Goal: Information Seeking & Learning: Find specific page/section

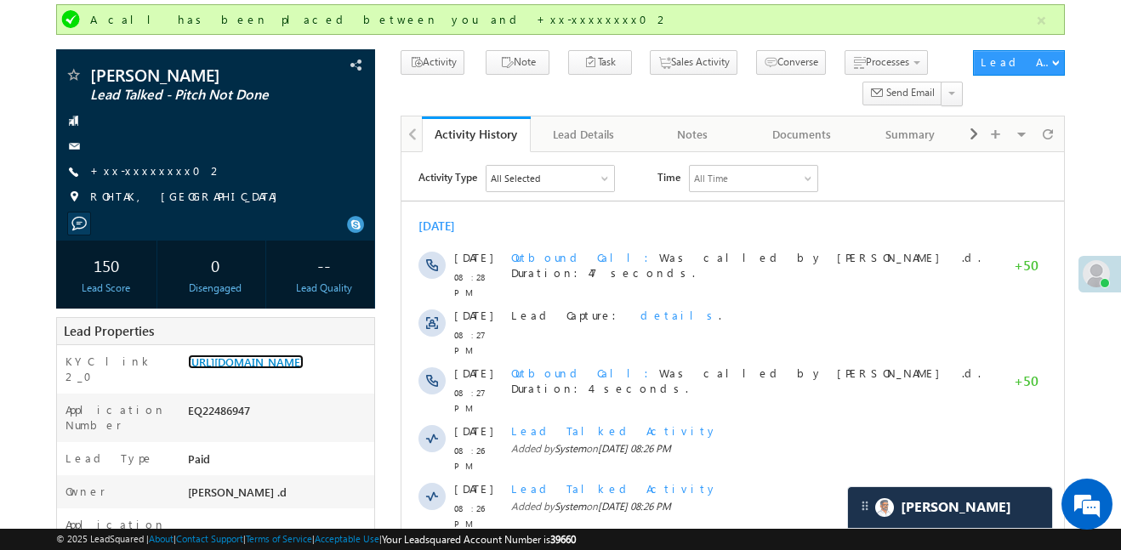
scroll to position [114, 0]
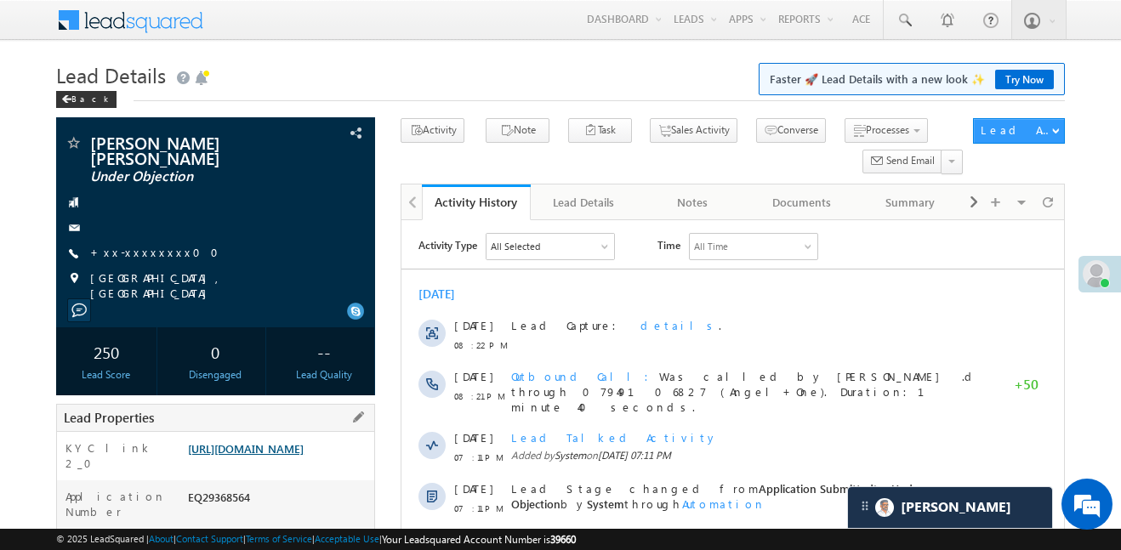
click at [283, 441] on link "[URL][DOMAIN_NAME]" at bounding box center [246, 448] width 116 height 14
click at [140, 245] on link "+xx-xxxxxxxx00" at bounding box center [159, 252] width 139 height 14
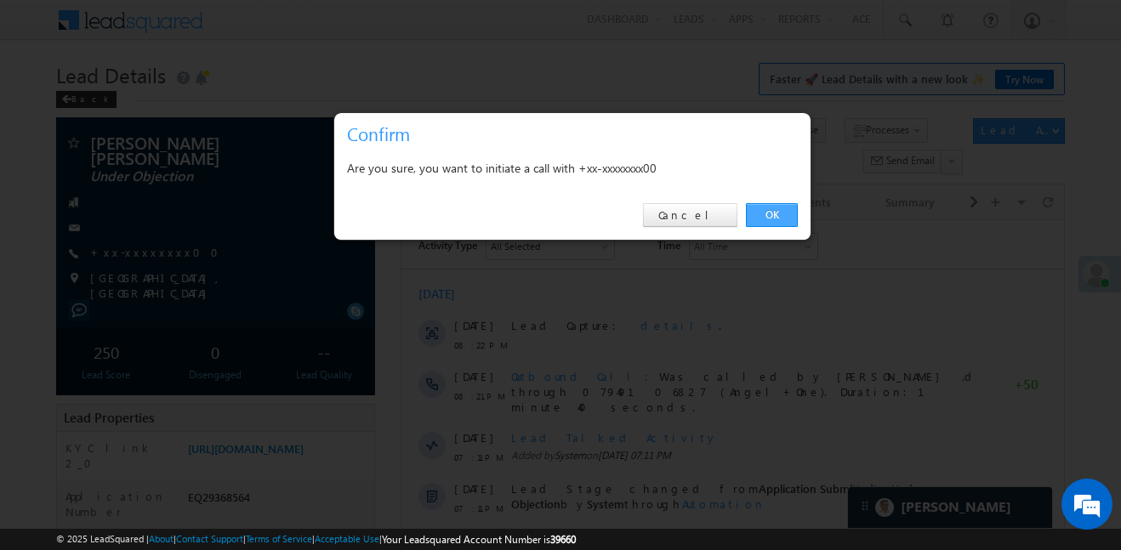
click at [784, 213] on link "OK" at bounding box center [772, 215] width 52 height 24
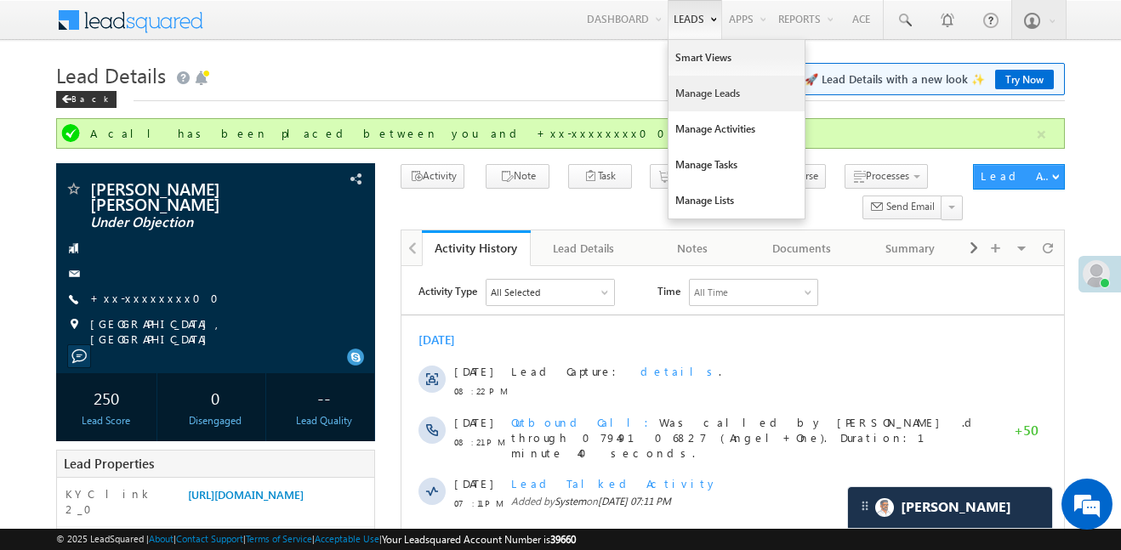
click at [696, 87] on link "Manage Leads" at bounding box center [736, 94] width 136 height 36
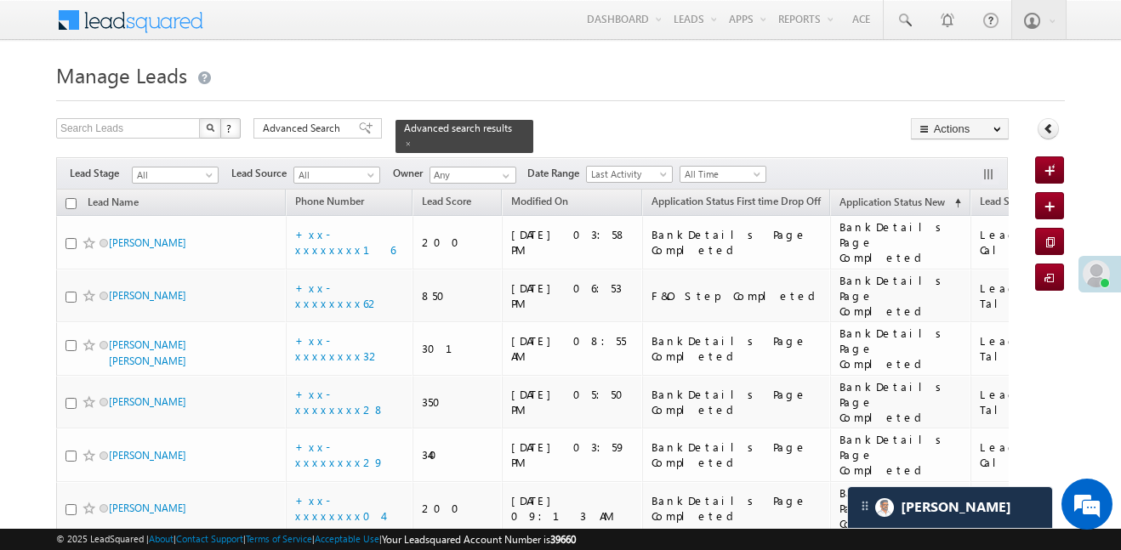
click at [175, 157] on div "Filters Lead Stage All All Lead Source All All Owner Any Any Date Range Go maxd…" at bounding box center [532, 173] width 953 height 32
click at [167, 168] on span "All" at bounding box center [173, 175] width 81 height 15
click at [166, 180] on link "All" at bounding box center [176, 182] width 86 height 15
click at [179, 168] on span "All" at bounding box center [173, 175] width 81 height 15
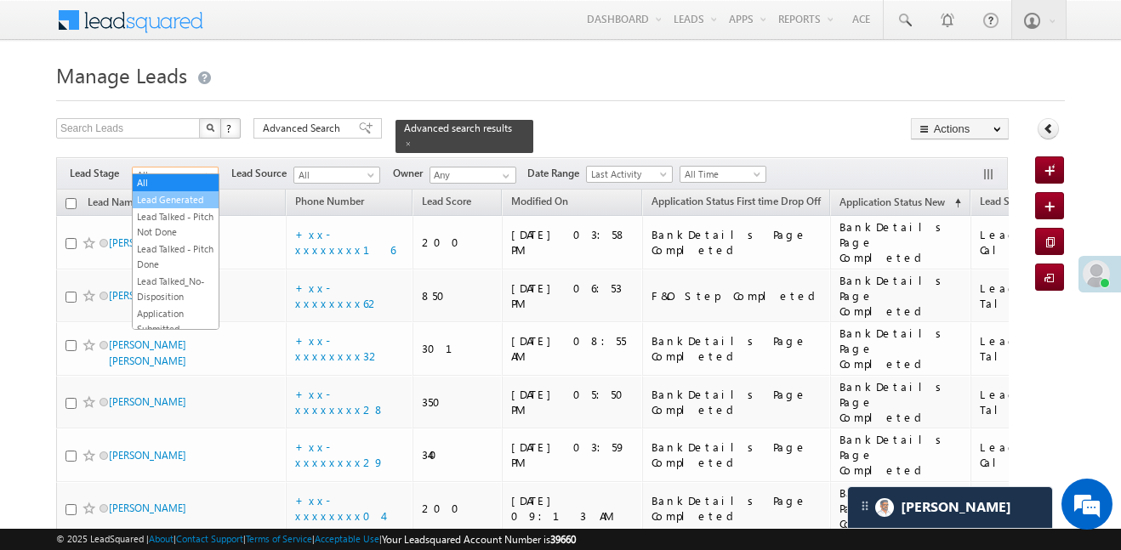
click at [178, 201] on link "Lead Generated" at bounding box center [176, 199] width 86 height 15
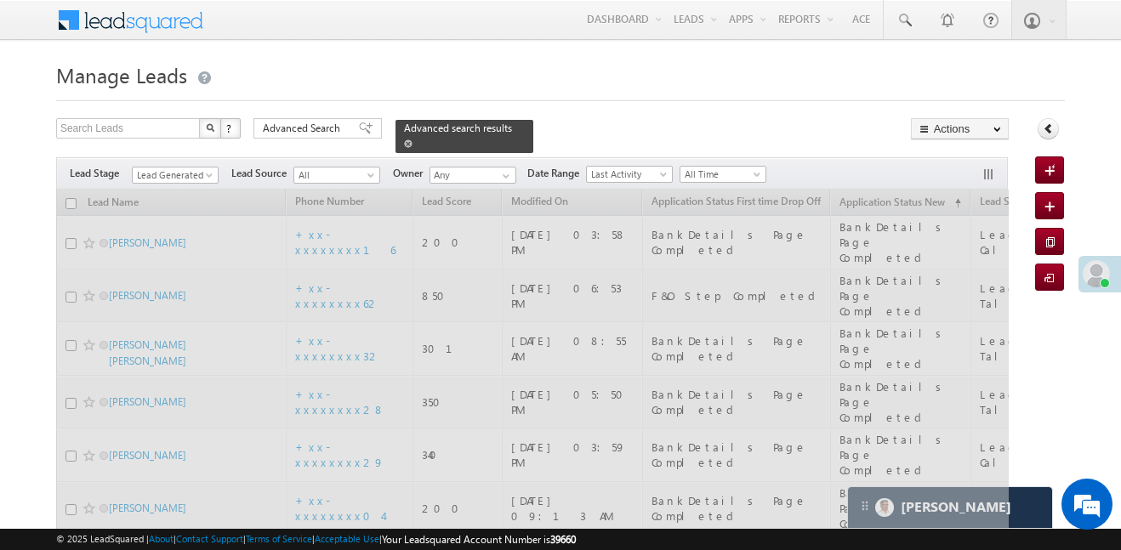
click at [412, 139] on span at bounding box center [408, 143] width 9 height 9
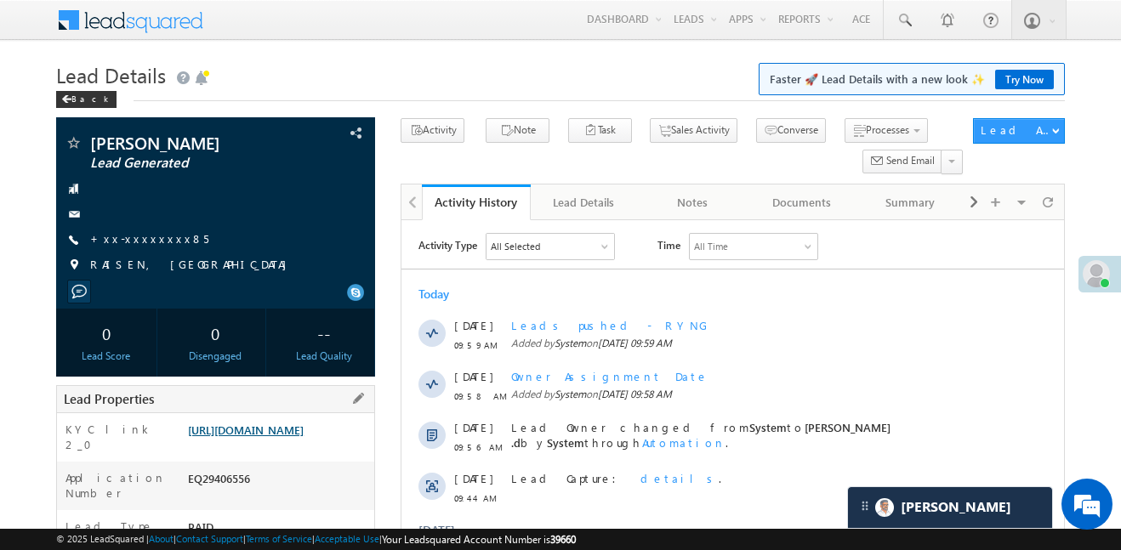
click at [296, 426] on link "[URL][DOMAIN_NAME]" at bounding box center [246, 430] width 116 height 14
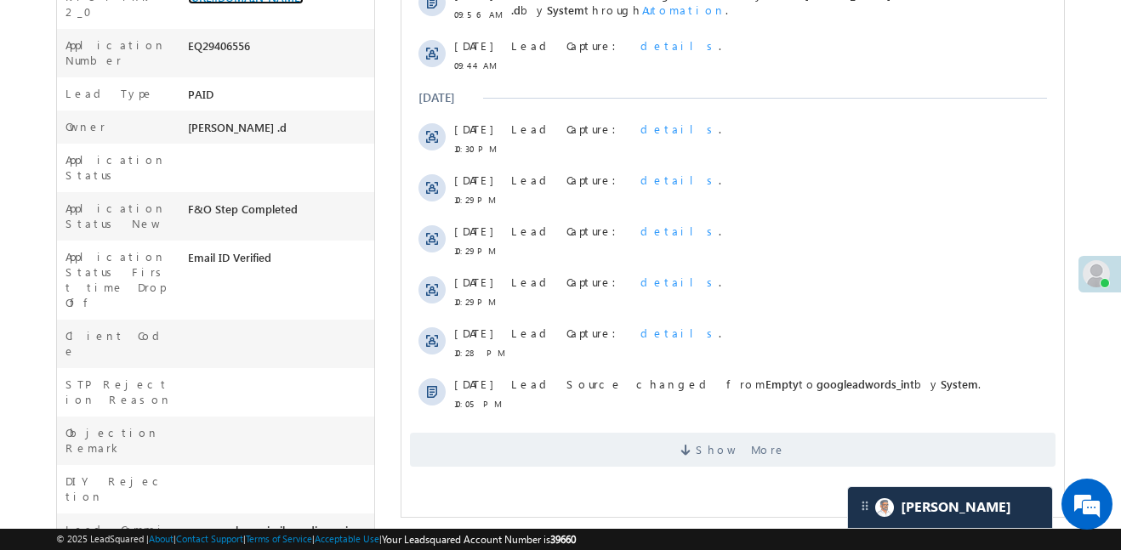
scroll to position [445, 0]
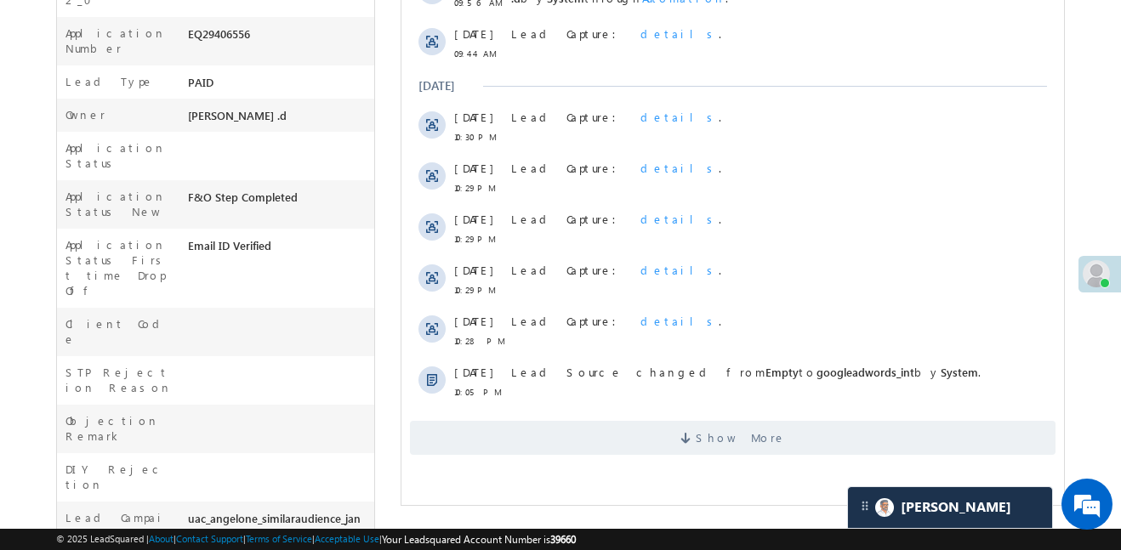
click at [705, 410] on div "Show More" at bounding box center [732, 431] width 663 height 47
click at [720, 440] on span "Show More" at bounding box center [741, 438] width 90 height 34
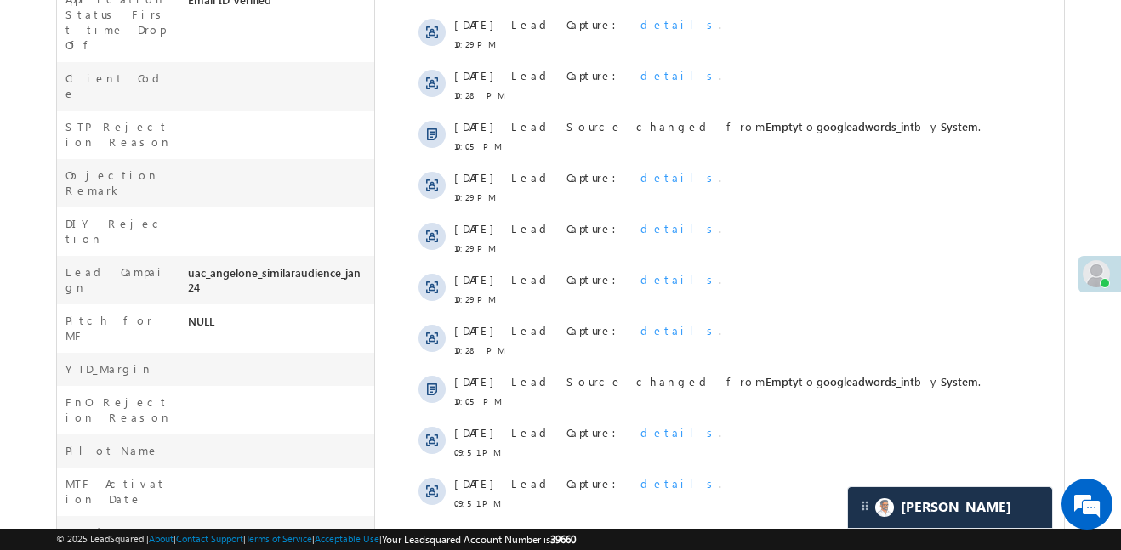
scroll to position [120, 0]
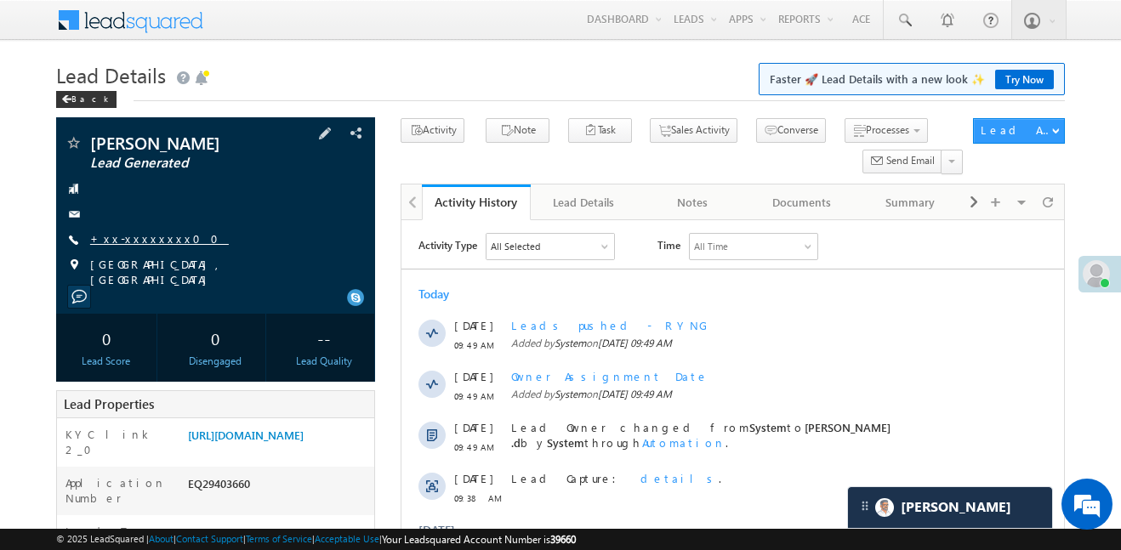
click at [113, 239] on link "+xx-xxxxxxxx00" at bounding box center [159, 238] width 139 height 14
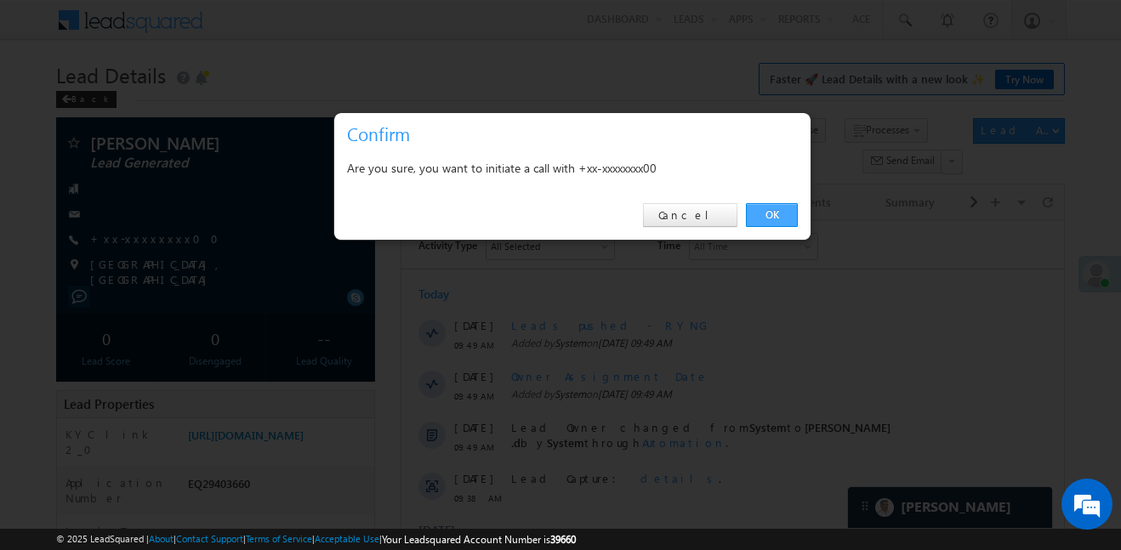
click at [753, 221] on link "OK" at bounding box center [772, 215] width 52 height 24
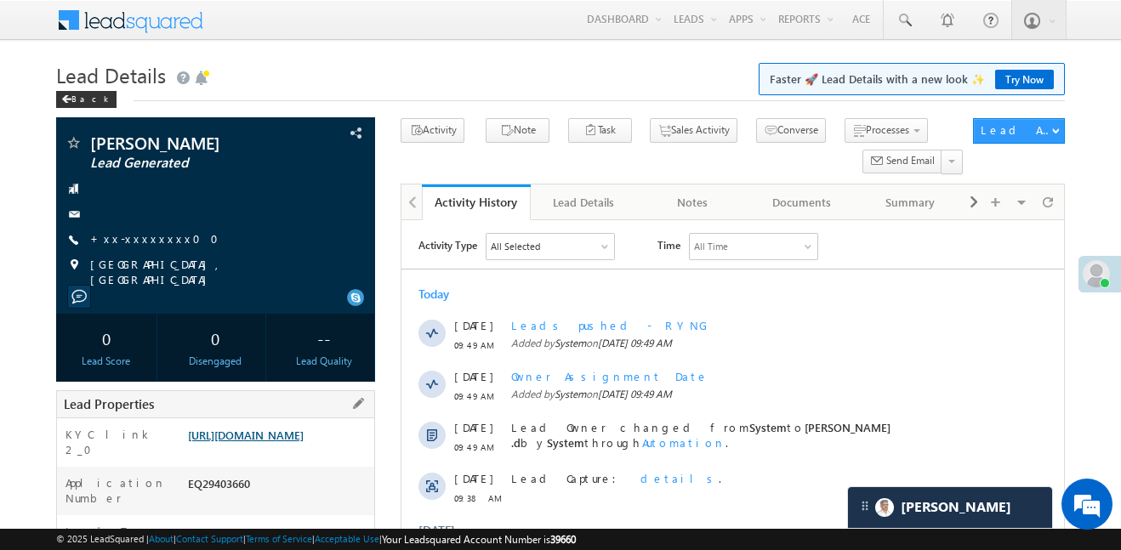
click at [304, 429] on link "https://angelbroking1-pk3em7sa.customui-test.leadsquared.com?leadId=a2adb395-2e…" at bounding box center [246, 435] width 116 height 14
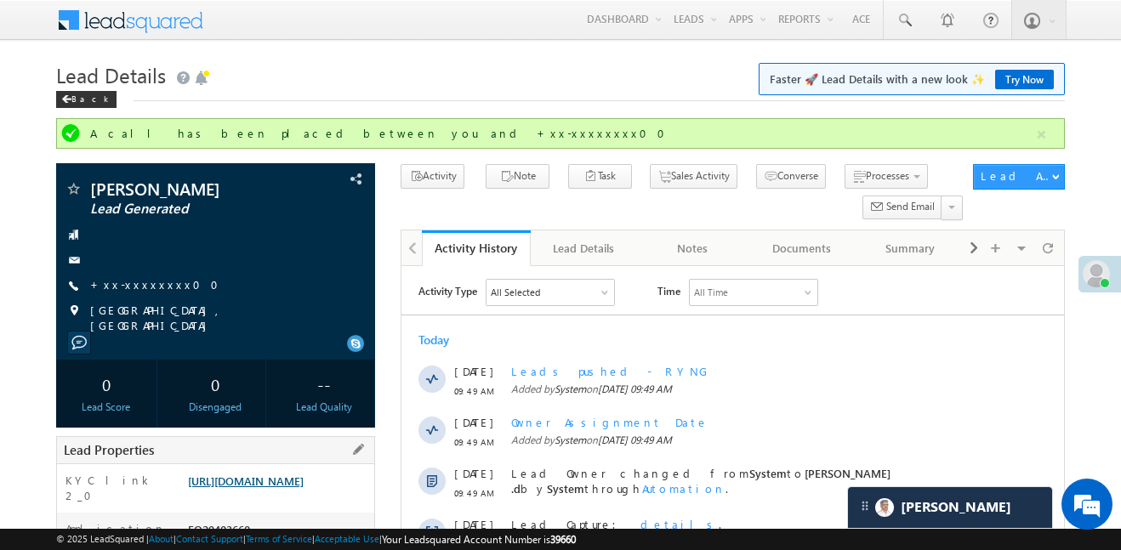
click at [287, 481] on link "https://angelbroking1-pk3em7sa.customui-test.leadsquared.com?leadId=a2adb395-2e…" at bounding box center [246, 481] width 116 height 14
click at [304, 488] on link "https://angelbroking1-pk3em7sa.customui-test.leadsquared.com?leadId=a2adb395-2e…" at bounding box center [246, 481] width 116 height 14
click at [141, 287] on link "+xx-xxxxxxxx00" at bounding box center [159, 284] width 139 height 14
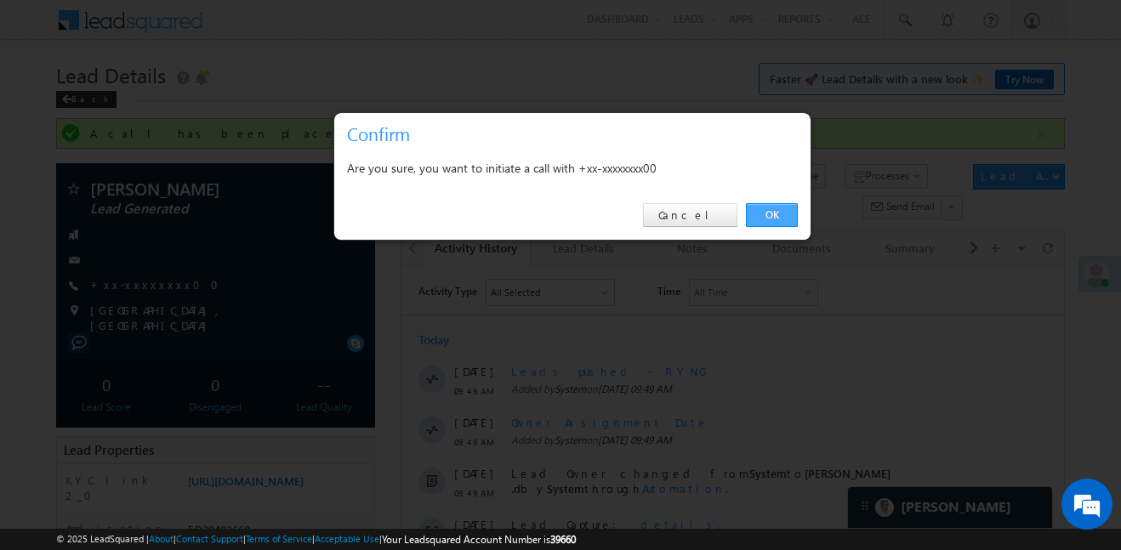
click at [786, 220] on link "OK" at bounding box center [772, 215] width 52 height 24
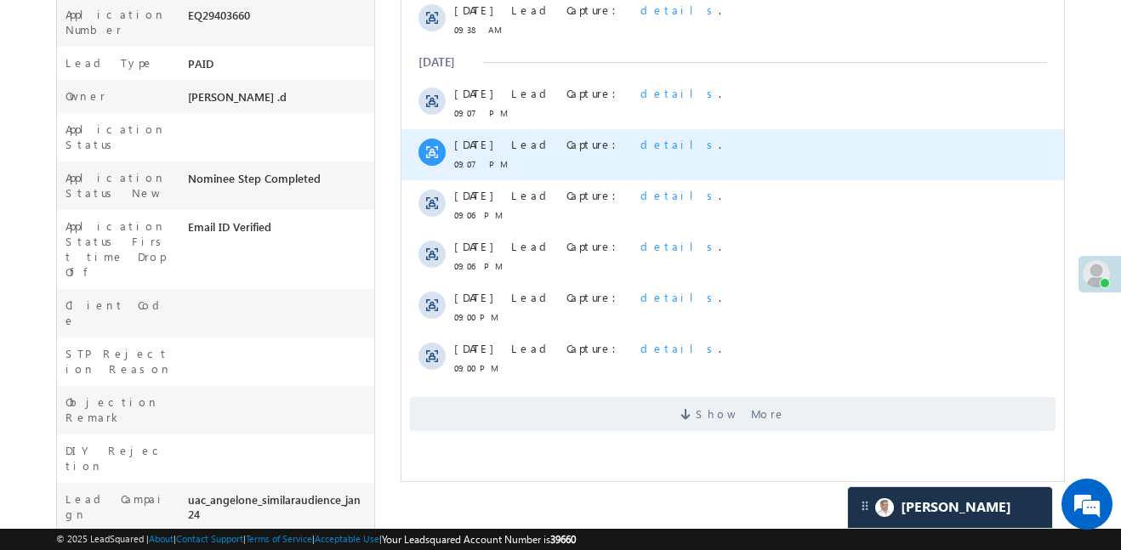
scroll to position [686, 0]
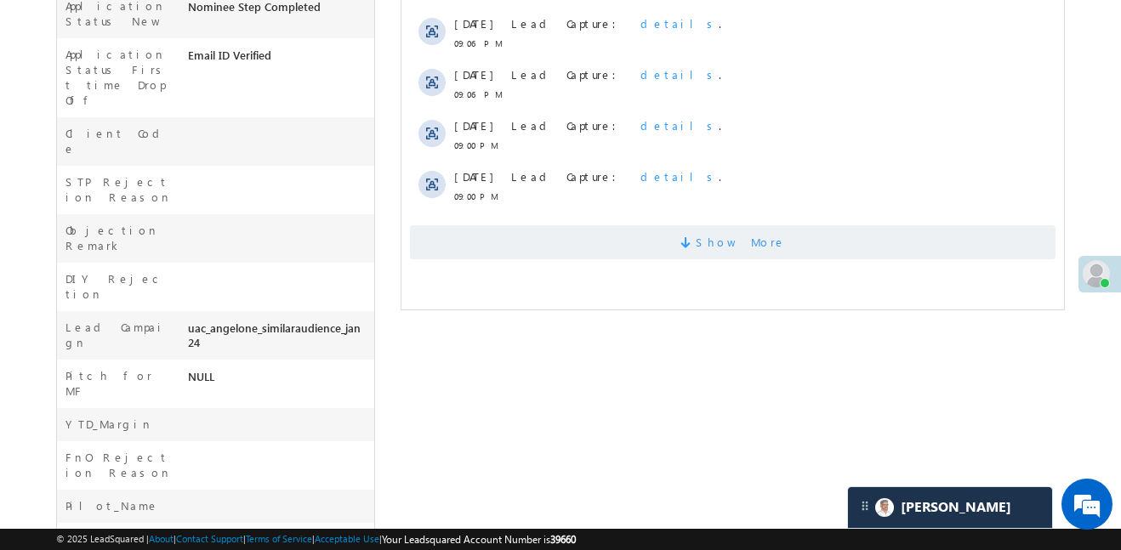
drag, startPoint x: 565, startPoint y: 258, endPoint x: 572, endPoint y: 245, distance: 14.9
click at [567, 255] on span "Show More" at bounding box center [733, 242] width 646 height 34
click at [572, 245] on span "Show More" at bounding box center [733, 242] width 646 height 34
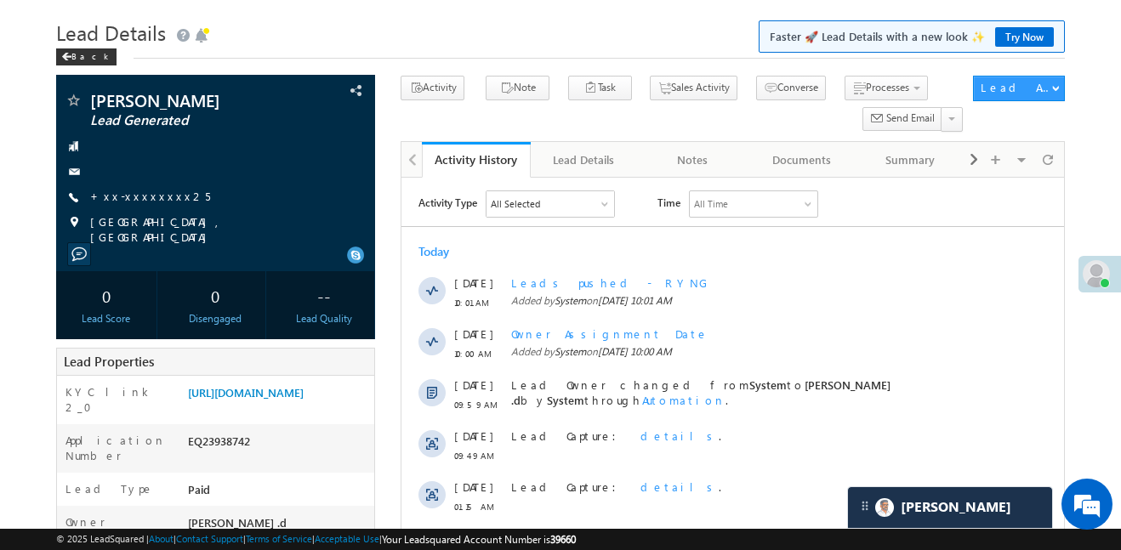
scroll to position [51, 0]
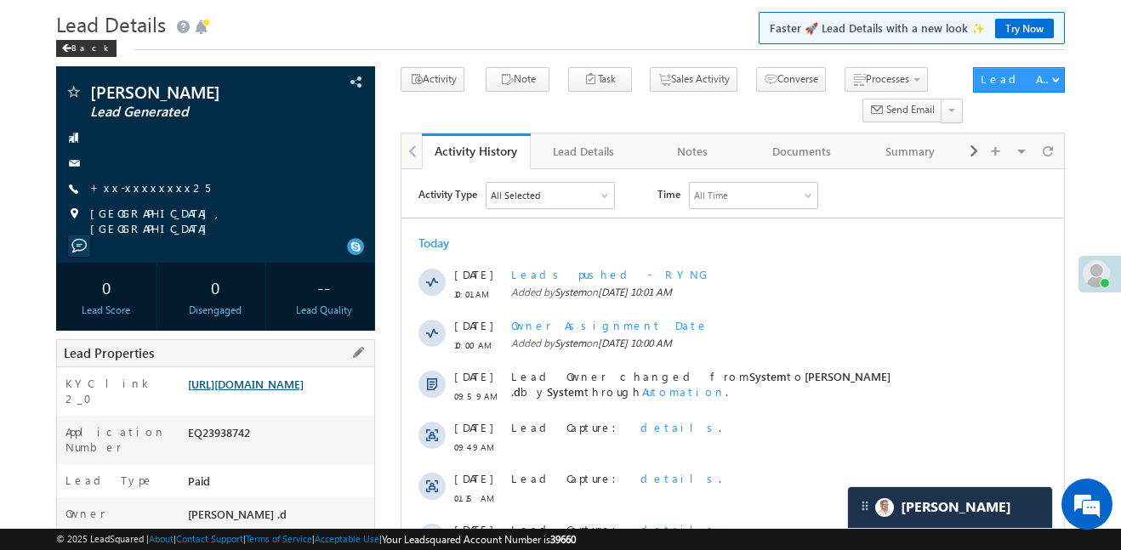
click at [338, 400] on div "[URL][DOMAIN_NAME]" at bounding box center [279, 388] width 191 height 24
click at [276, 380] on link "[URL][DOMAIN_NAME]" at bounding box center [246, 384] width 116 height 14
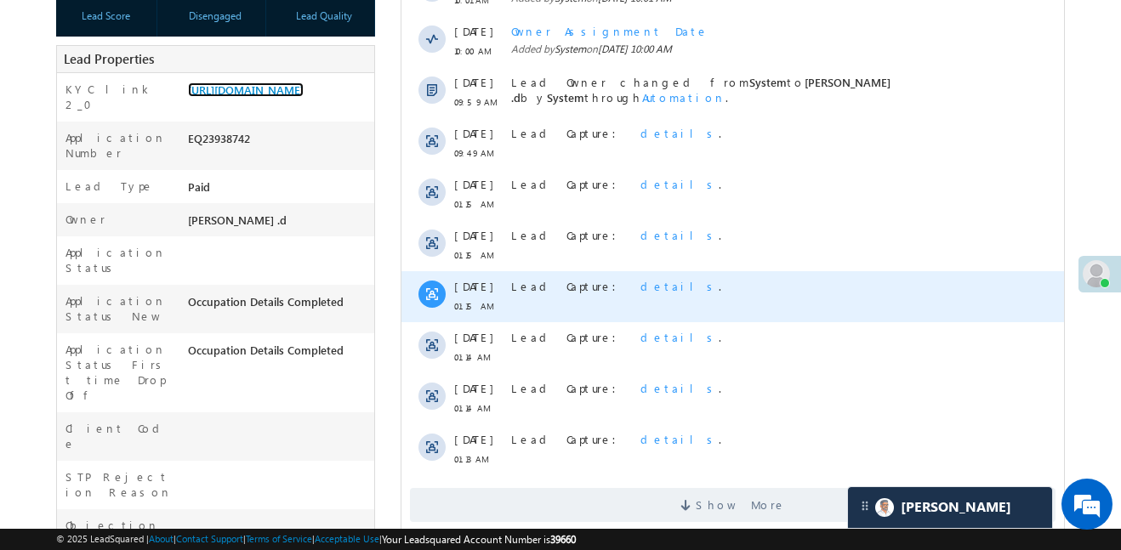
scroll to position [390, 0]
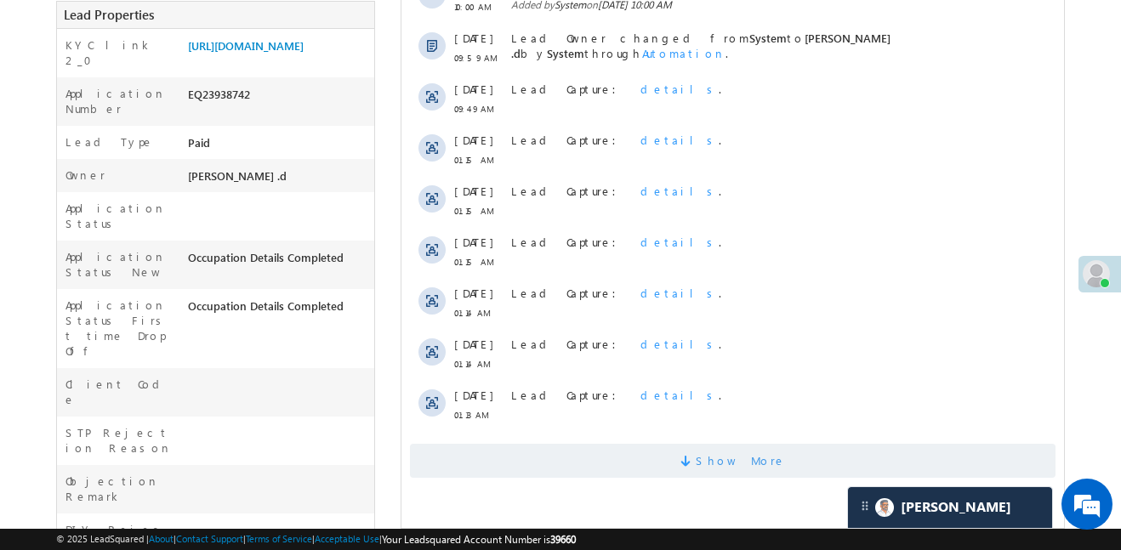
click at [691, 474] on span "Show More" at bounding box center [733, 461] width 646 height 34
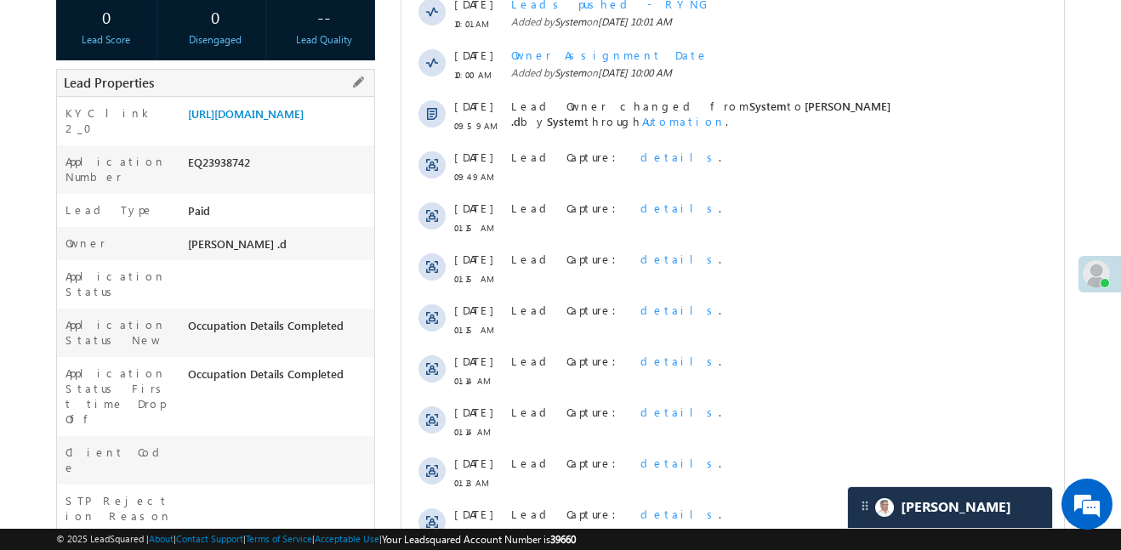
scroll to position [175, 0]
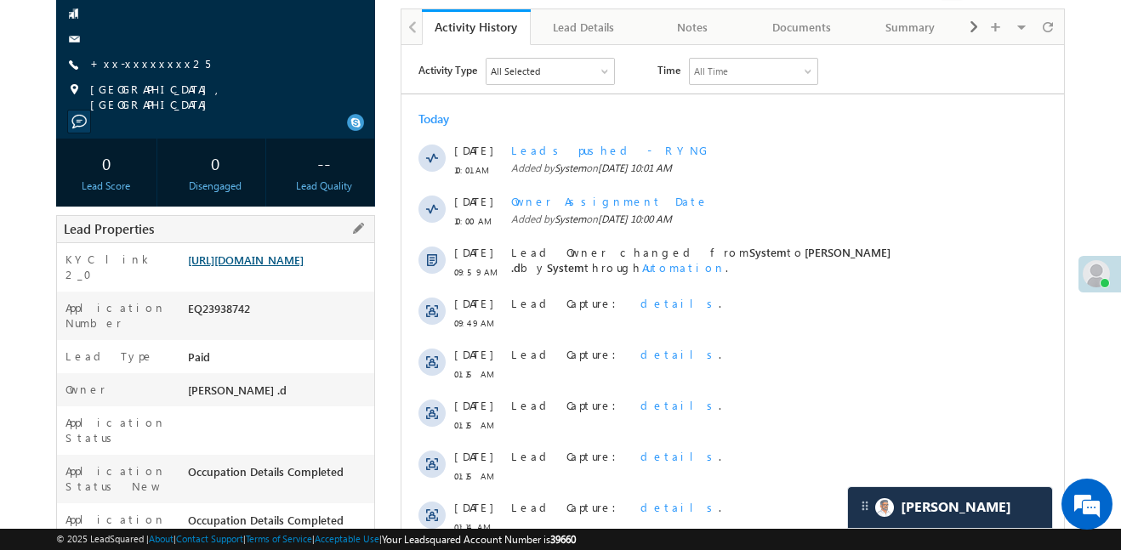
click at [240, 267] on link "https://angelbroking1-pk3em7sa.customui-test.leadsquared.com?leadId=5cdbc485-79…" at bounding box center [246, 260] width 116 height 14
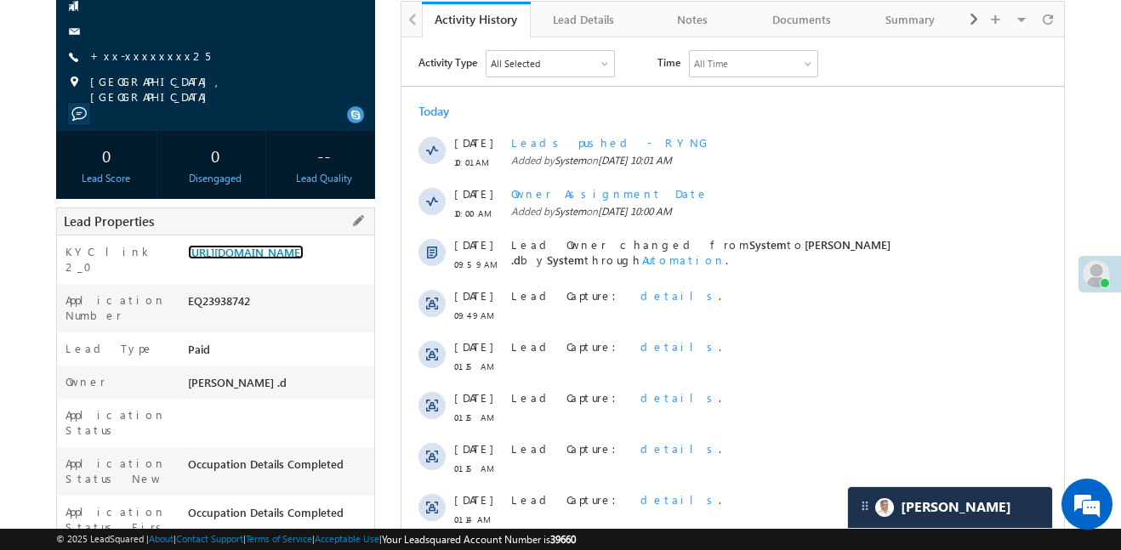
scroll to position [184, 0]
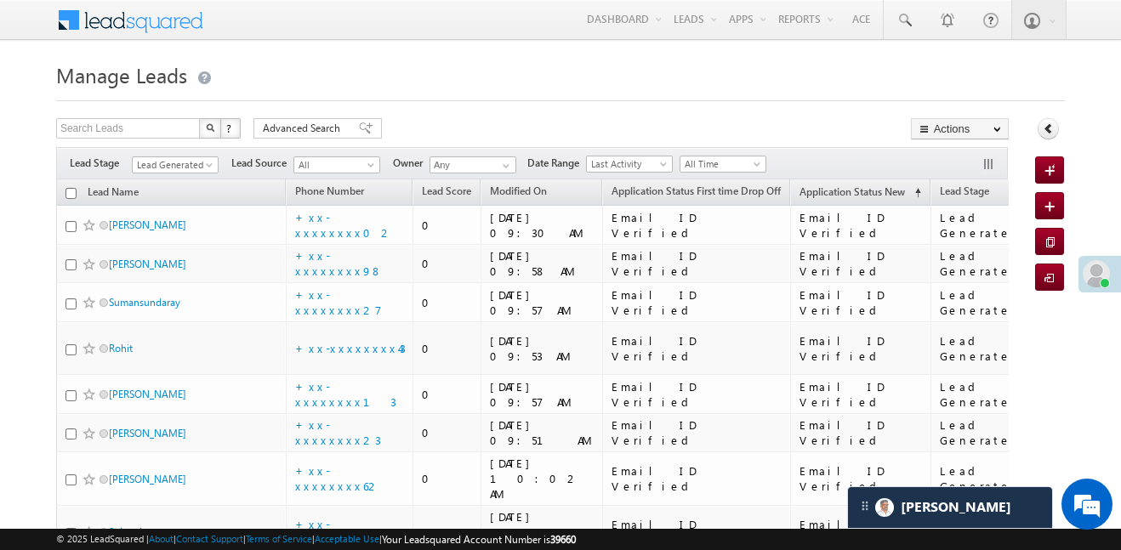
click at [668, 103] on form "Manage Leads Quick Add Lead Search Leads X ? 14 results found Advanced Search A…" at bounding box center [560, 500] width 1009 height 886
click at [327, 535] on span "© 2025 LeadSquared | About | Contact Support | Terms of Service | Acceptable Us…" at bounding box center [316, 540] width 520 height 16
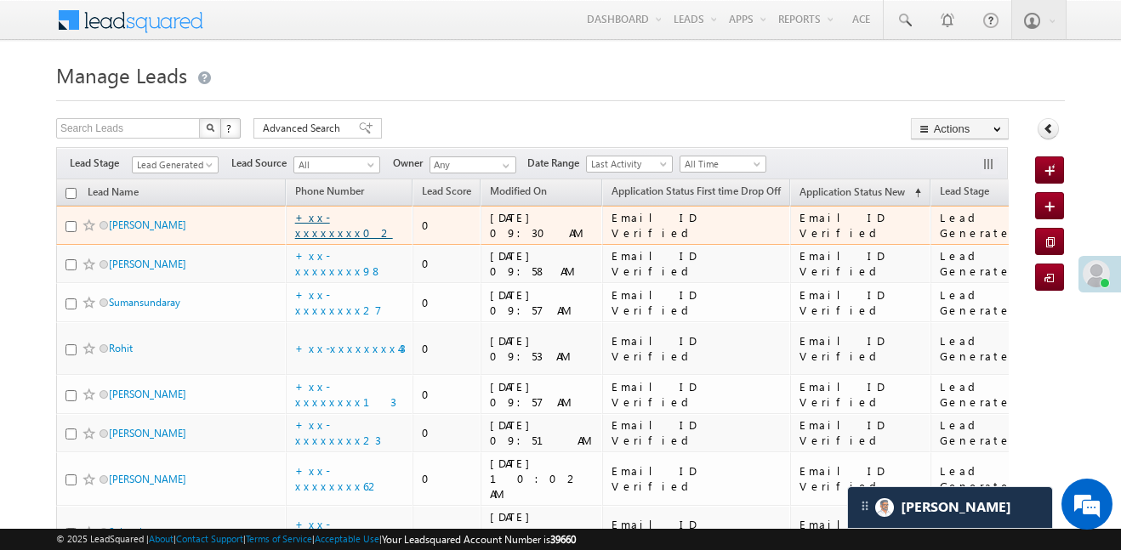
click at [354, 230] on link "+xx-xxxxxxxx02" at bounding box center [344, 225] width 98 height 30
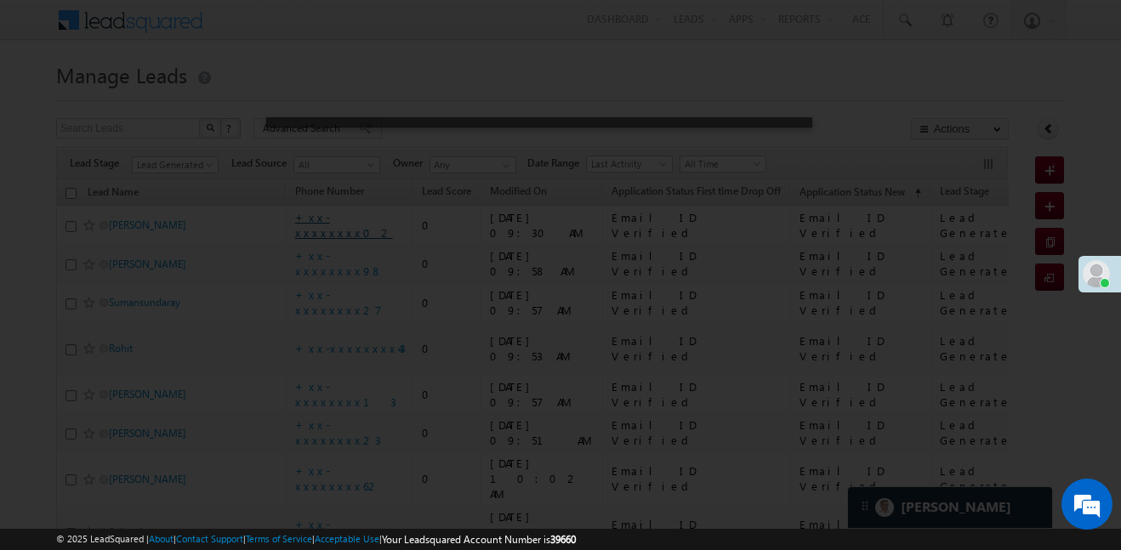
click at [351, 230] on div at bounding box center [560, 275] width 1121 height 550
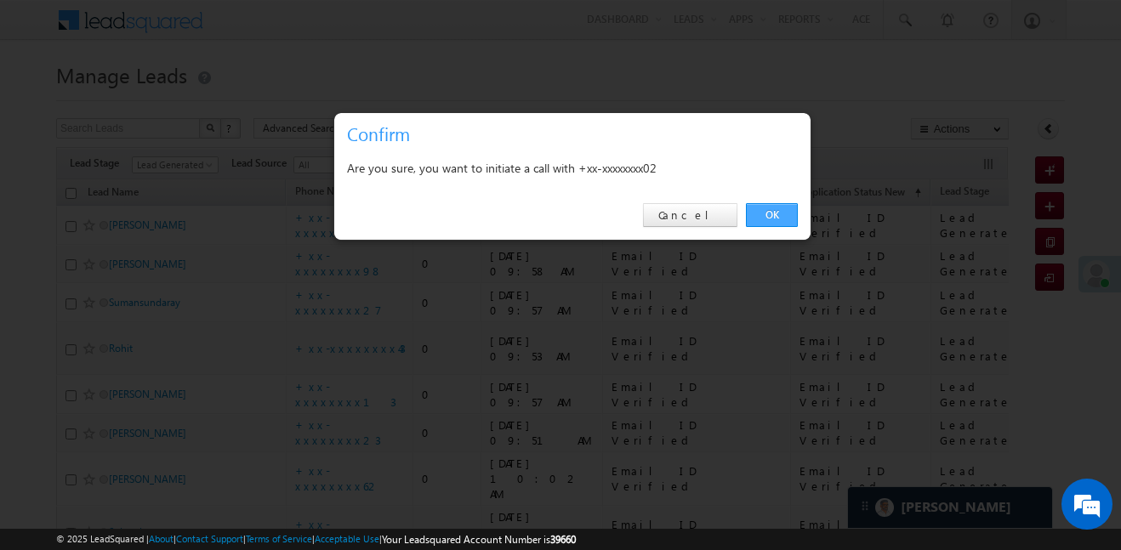
click at [763, 209] on link "OK" at bounding box center [772, 215] width 52 height 24
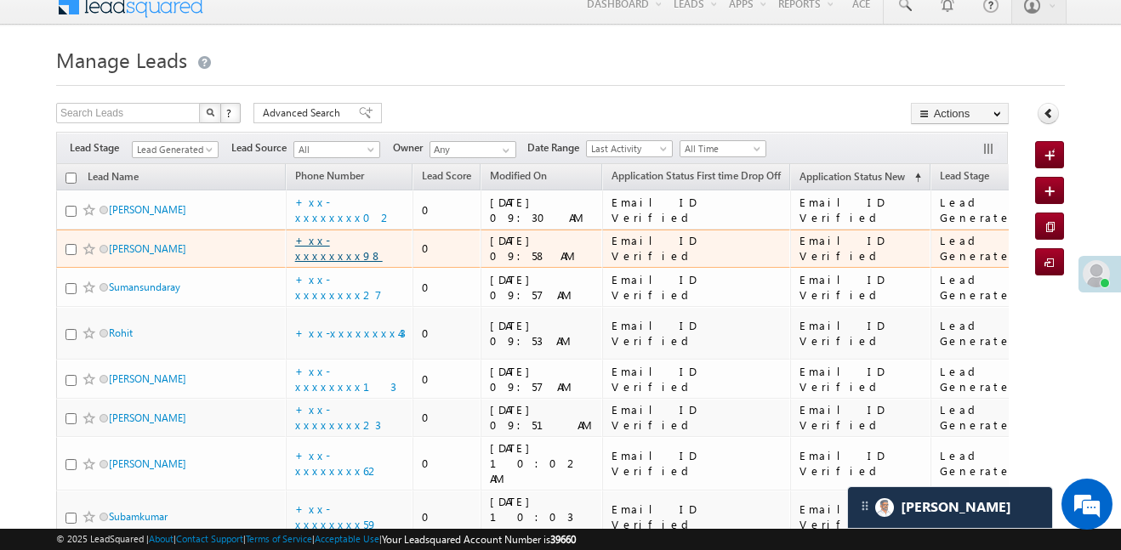
scroll to position [17, 0]
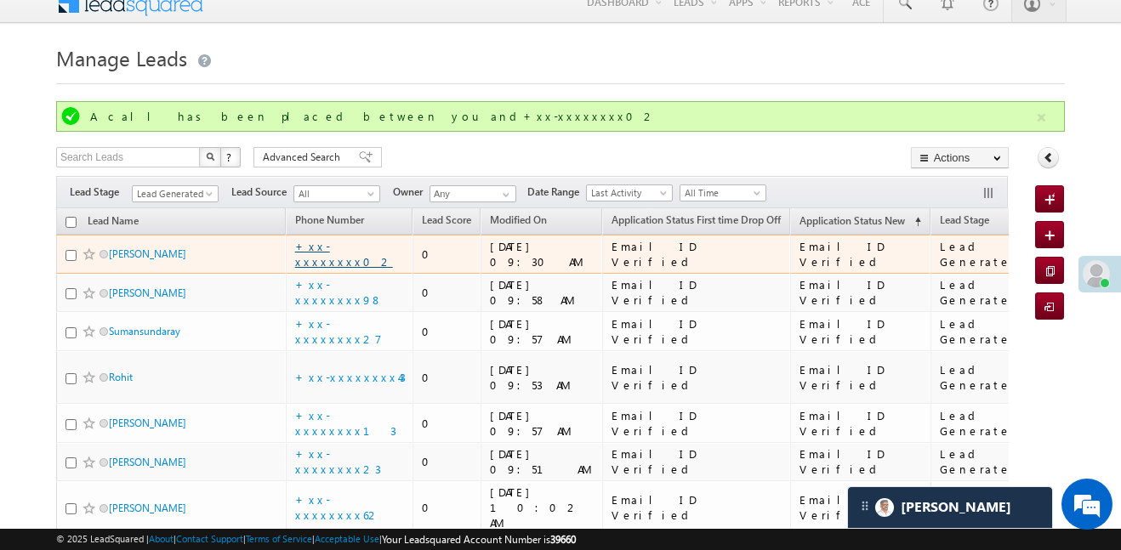
click at [348, 250] on link "+xx-xxxxxxxx02" at bounding box center [344, 254] width 98 height 30
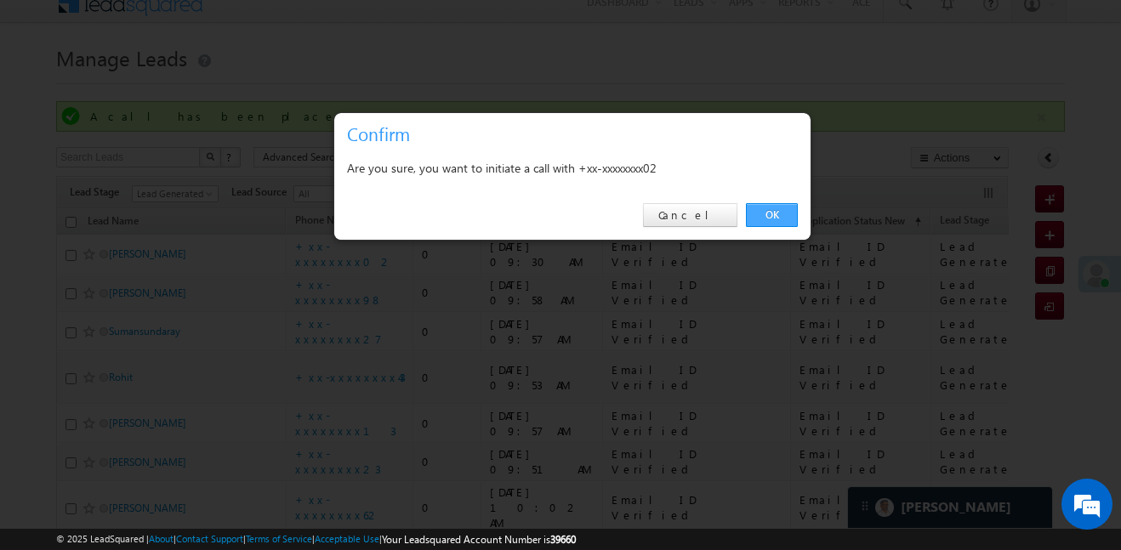
click at [794, 213] on link "OK" at bounding box center [772, 215] width 52 height 24
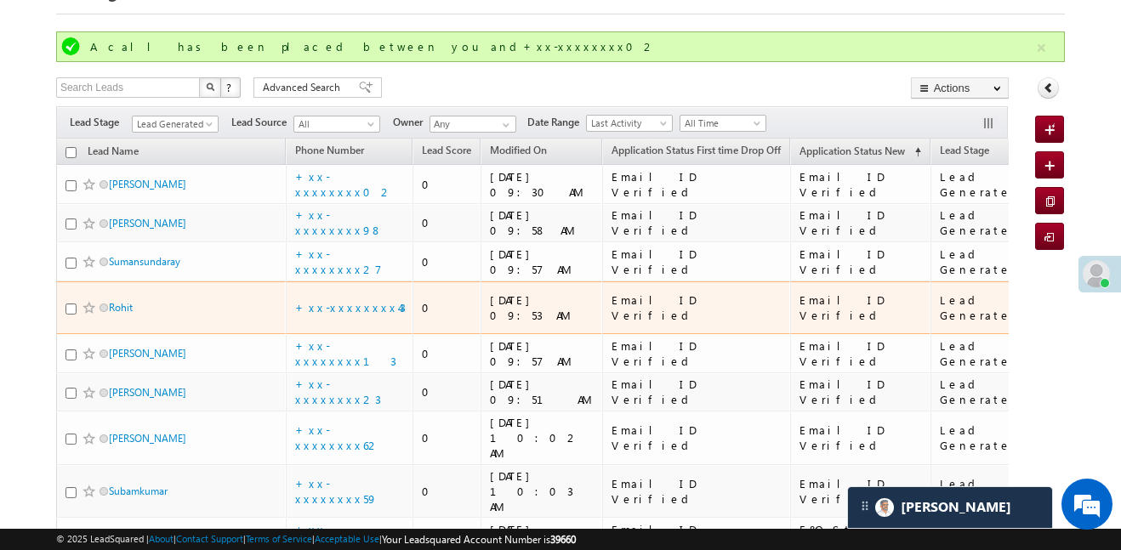
scroll to position [105, 0]
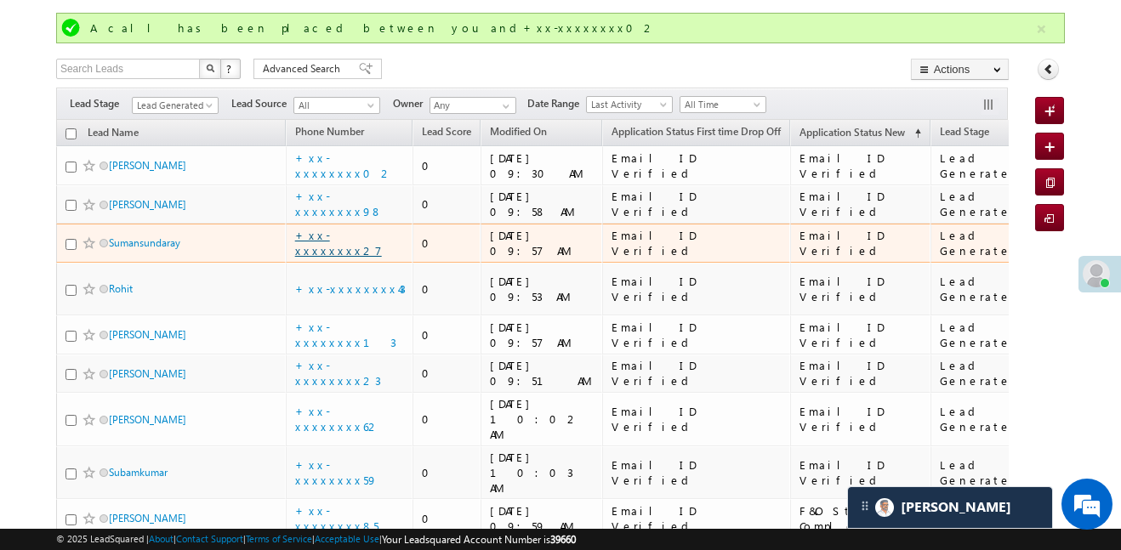
click at [344, 248] on link "+xx-xxxxxxxx27" at bounding box center [338, 243] width 87 height 30
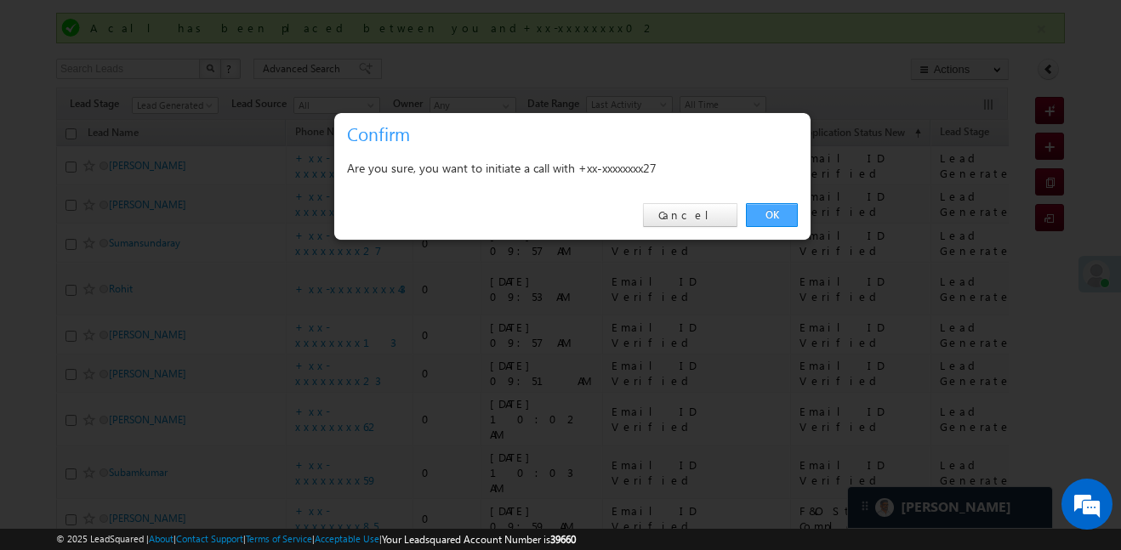
click at [776, 216] on link "OK" at bounding box center [772, 215] width 52 height 24
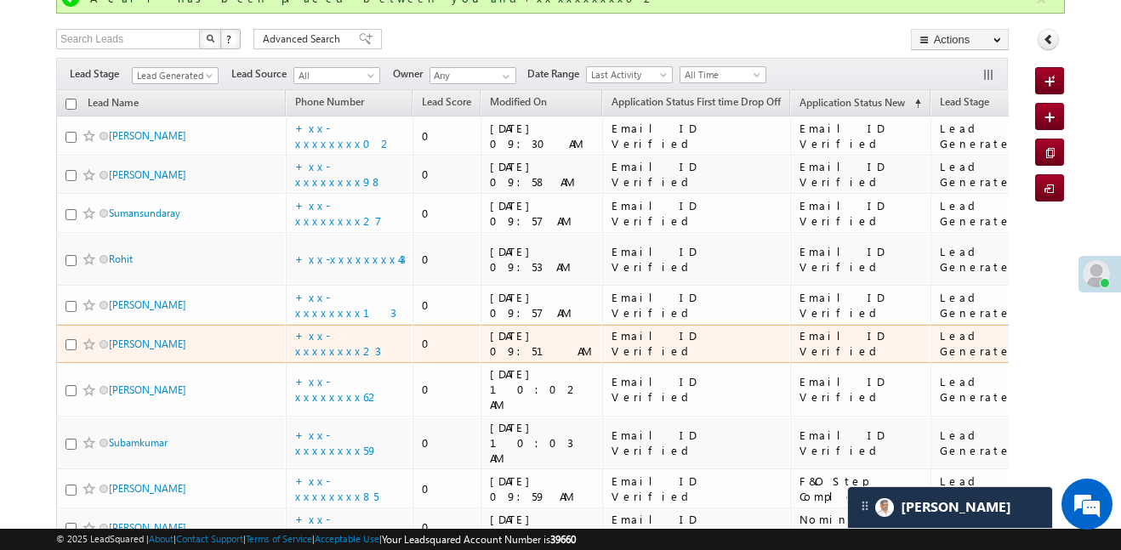
scroll to position [205, 0]
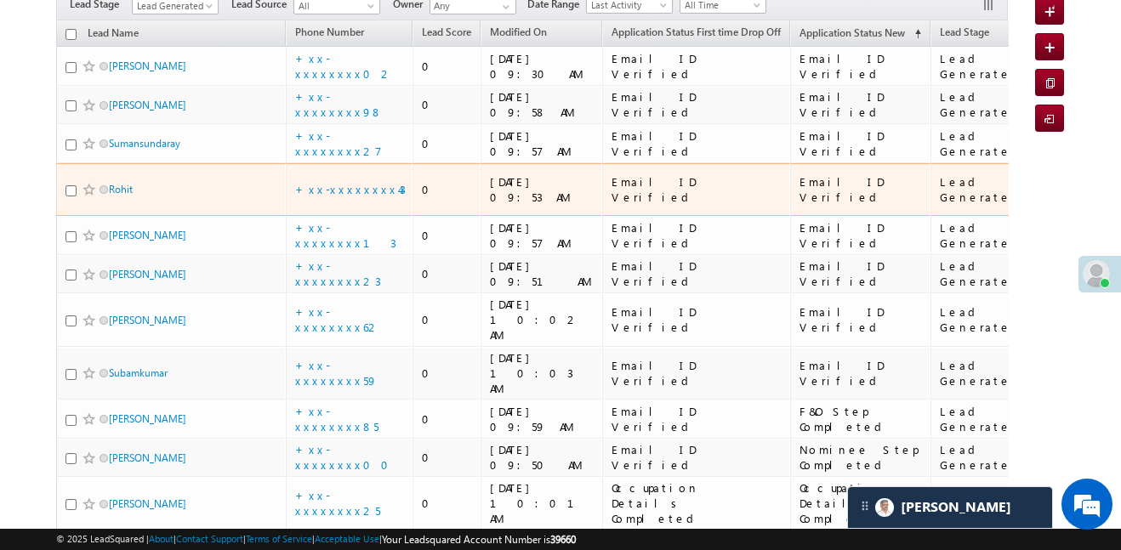
click at [355, 191] on td "+xx-xxxxxxxx43" at bounding box center [350, 190] width 128 height 54
click at [356, 185] on link "+xx-xxxxxxxx43" at bounding box center [350, 189] width 111 height 14
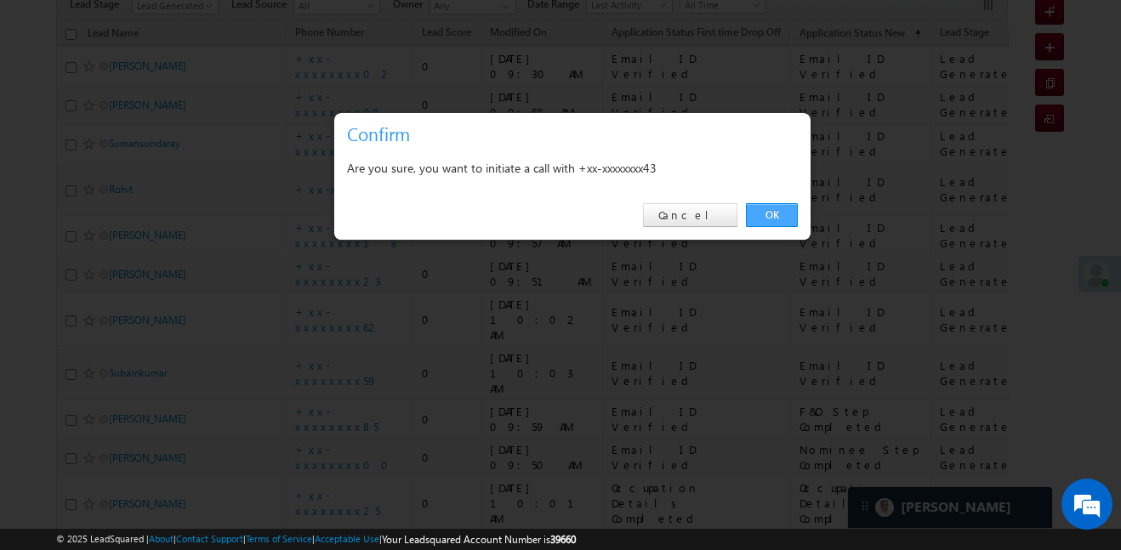
click at [765, 203] on link "OK" at bounding box center [772, 215] width 52 height 24
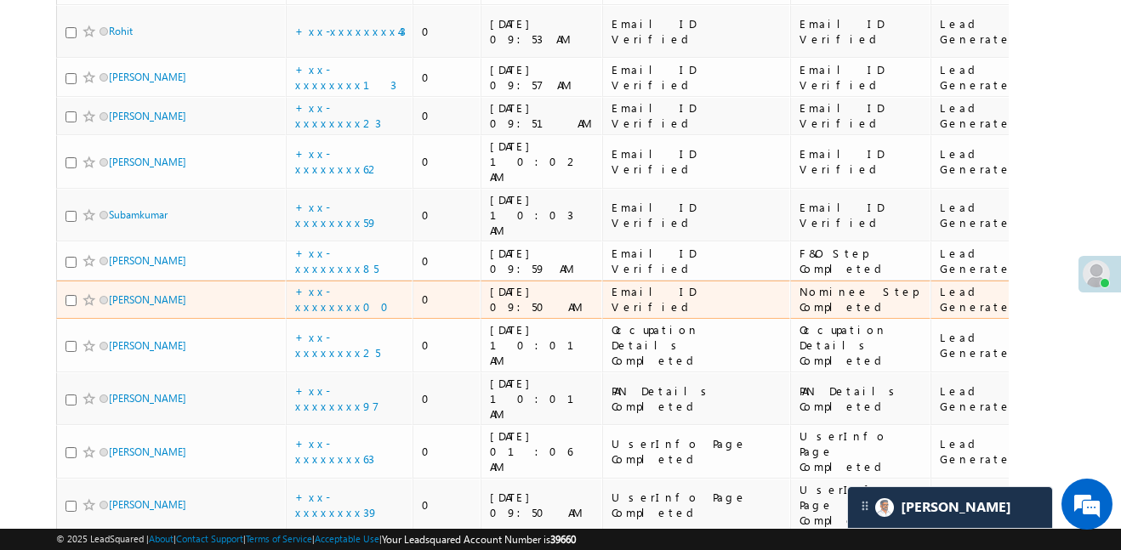
scroll to position [380, 0]
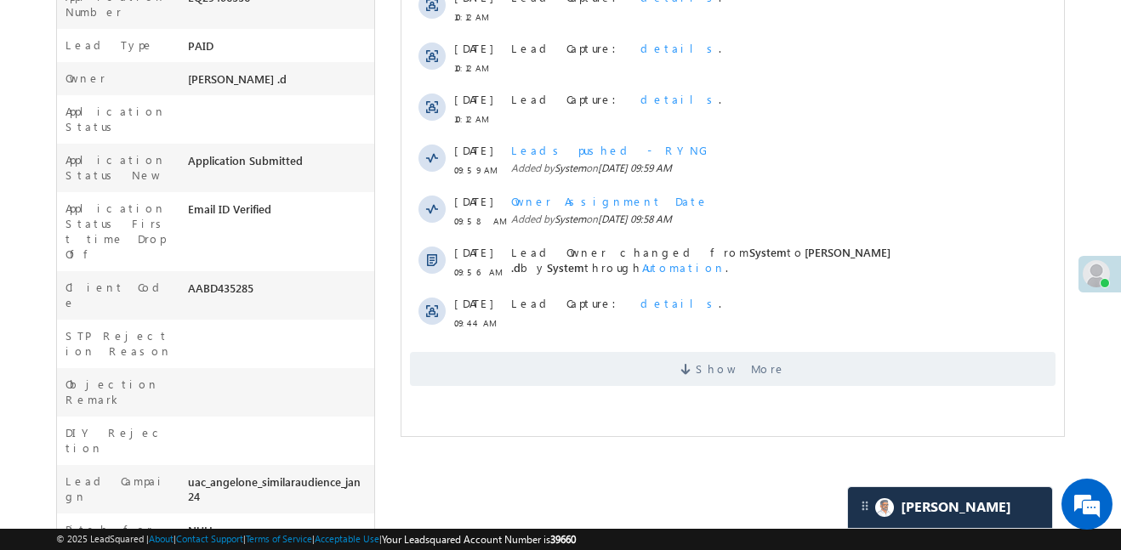
scroll to position [731, 0]
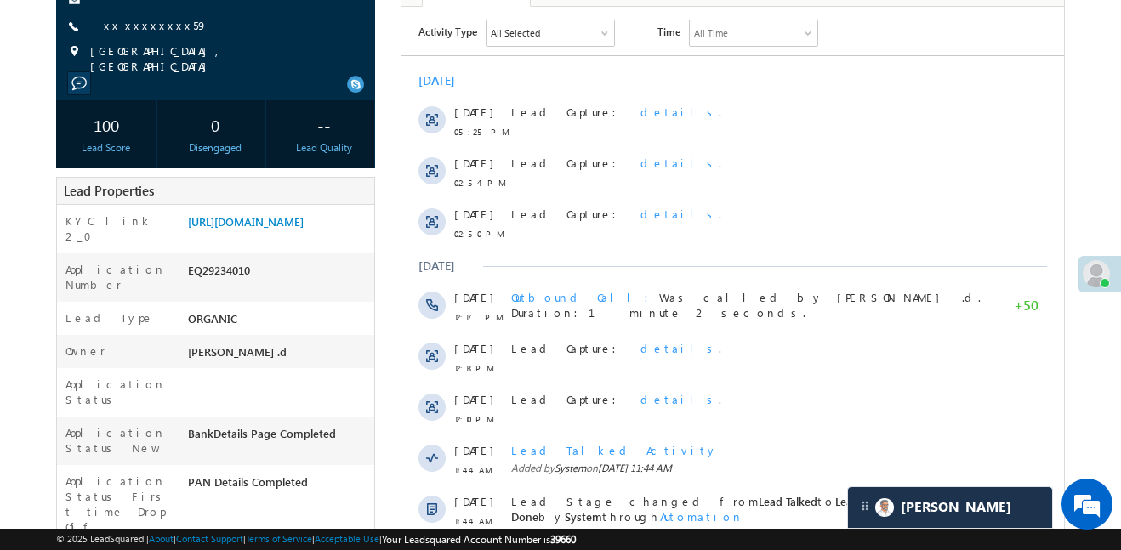
scroll to position [216, 0]
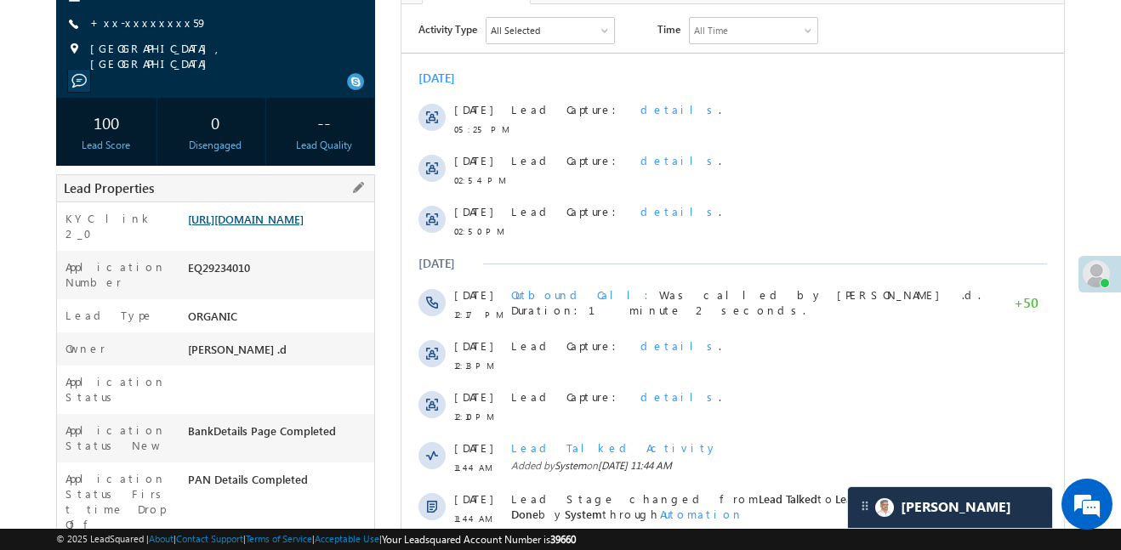
click at [289, 226] on link "[URL][DOMAIN_NAME]" at bounding box center [246, 219] width 116 height 14
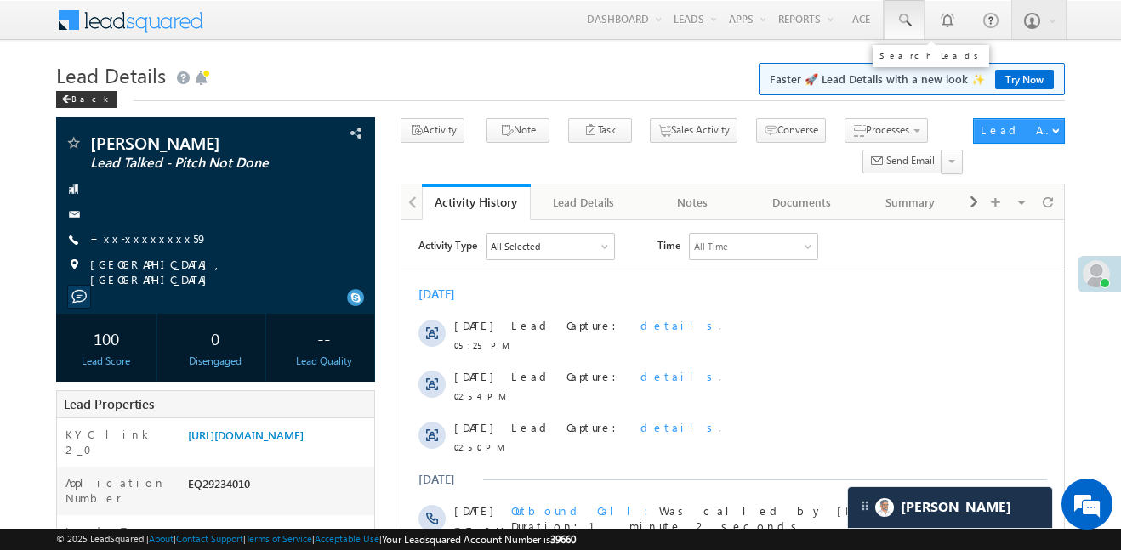
click at [890, 21] on link at bounding box center [904, 19] width 41 height 39
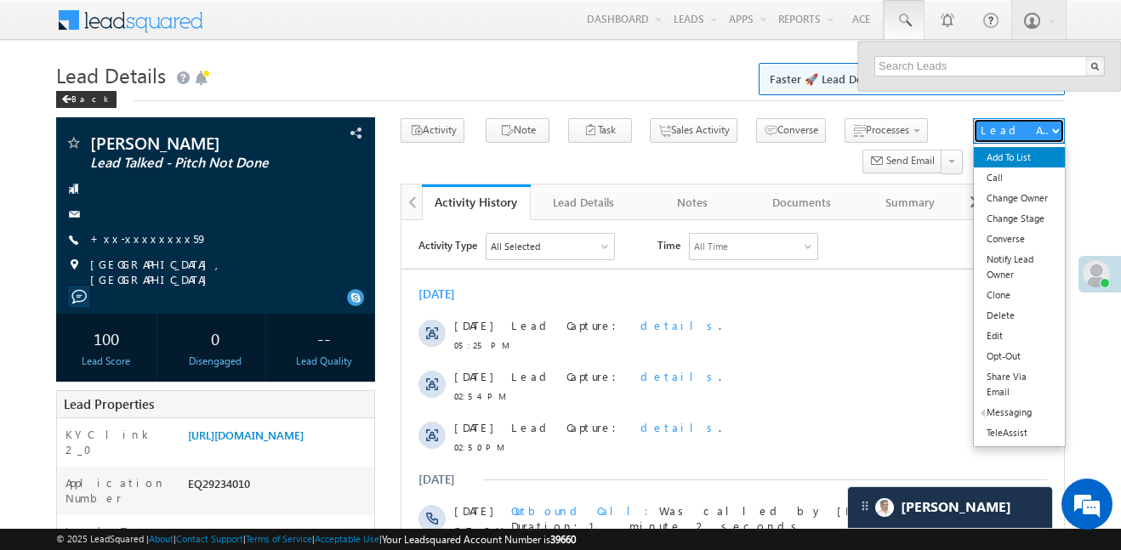
click at [1044, 144] on div "Lead Actions Add To List Call Change Owner Change Stage Converse Notify Lead Ow…" at bounding box center [1019, 131] width 92 height 26
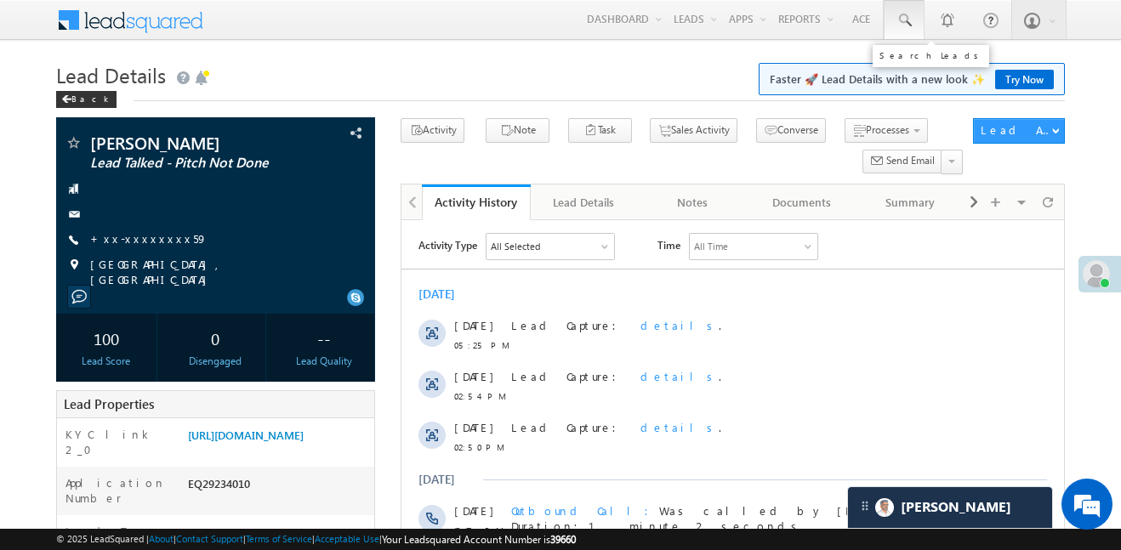
click at [912, 19] on span at bounding box center [904, 20] width 17 height 17
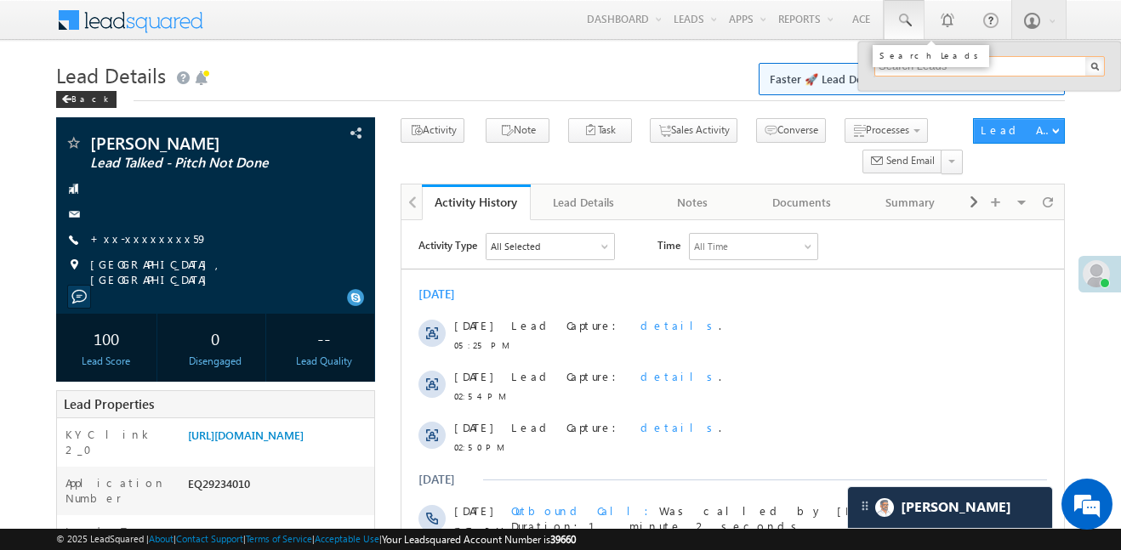
paste input "EQ22449766"
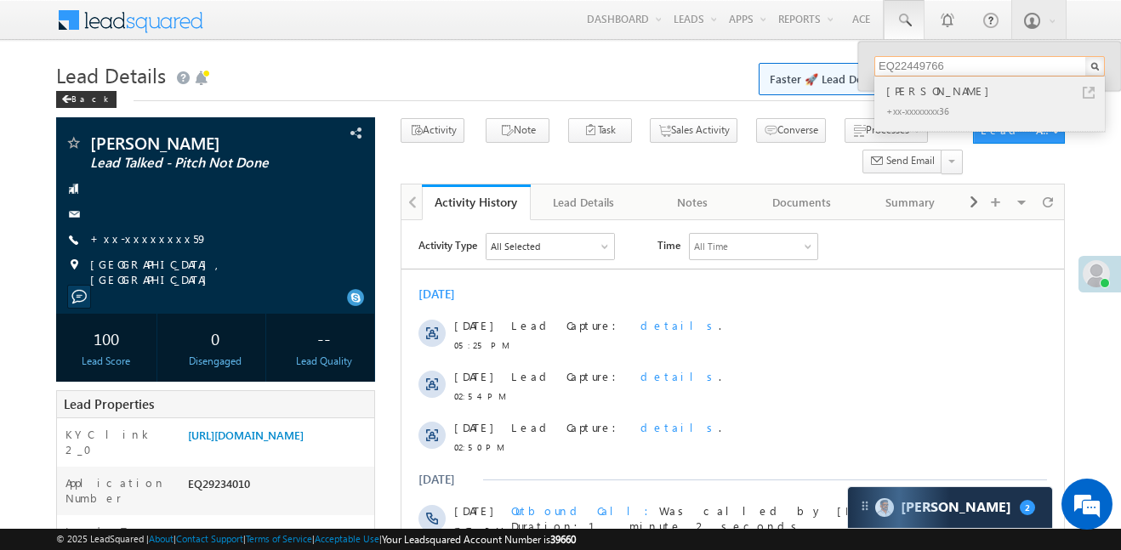
type input "EQ22449766"
click at [910, 79] on div "Chetan Sahu +xx-xxxxxxxx36" at bounding box center [988, 104] width 228 height 54
